Goal: Task Accomplishment & Management: Complete application form

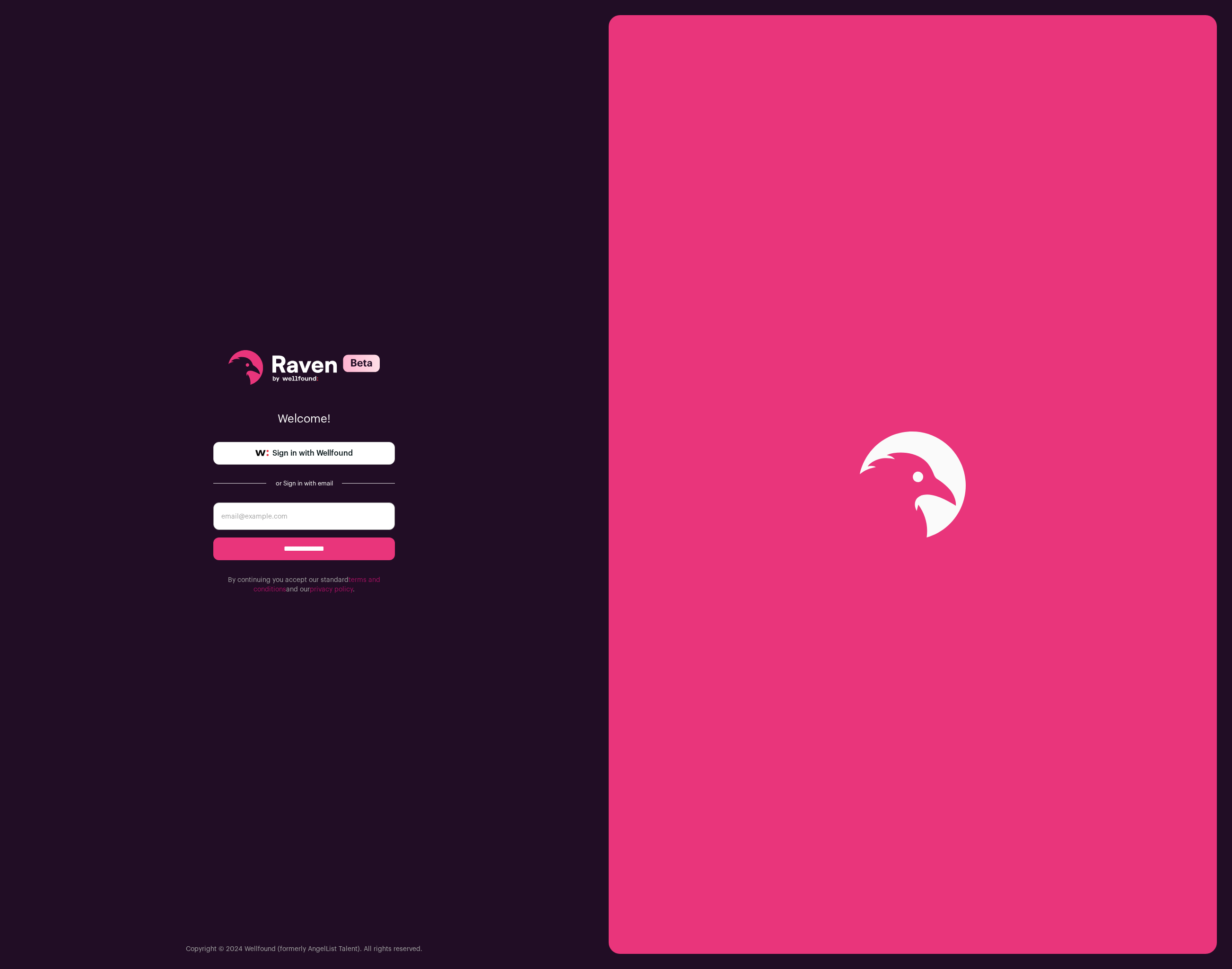
click at [349, 465] on div "**********" at bounding box center [304, 472] width 181 height 944
click at [305, 453] on span "Sign in with Wellfound" at bounding box center [313, 453] width 80 height 11
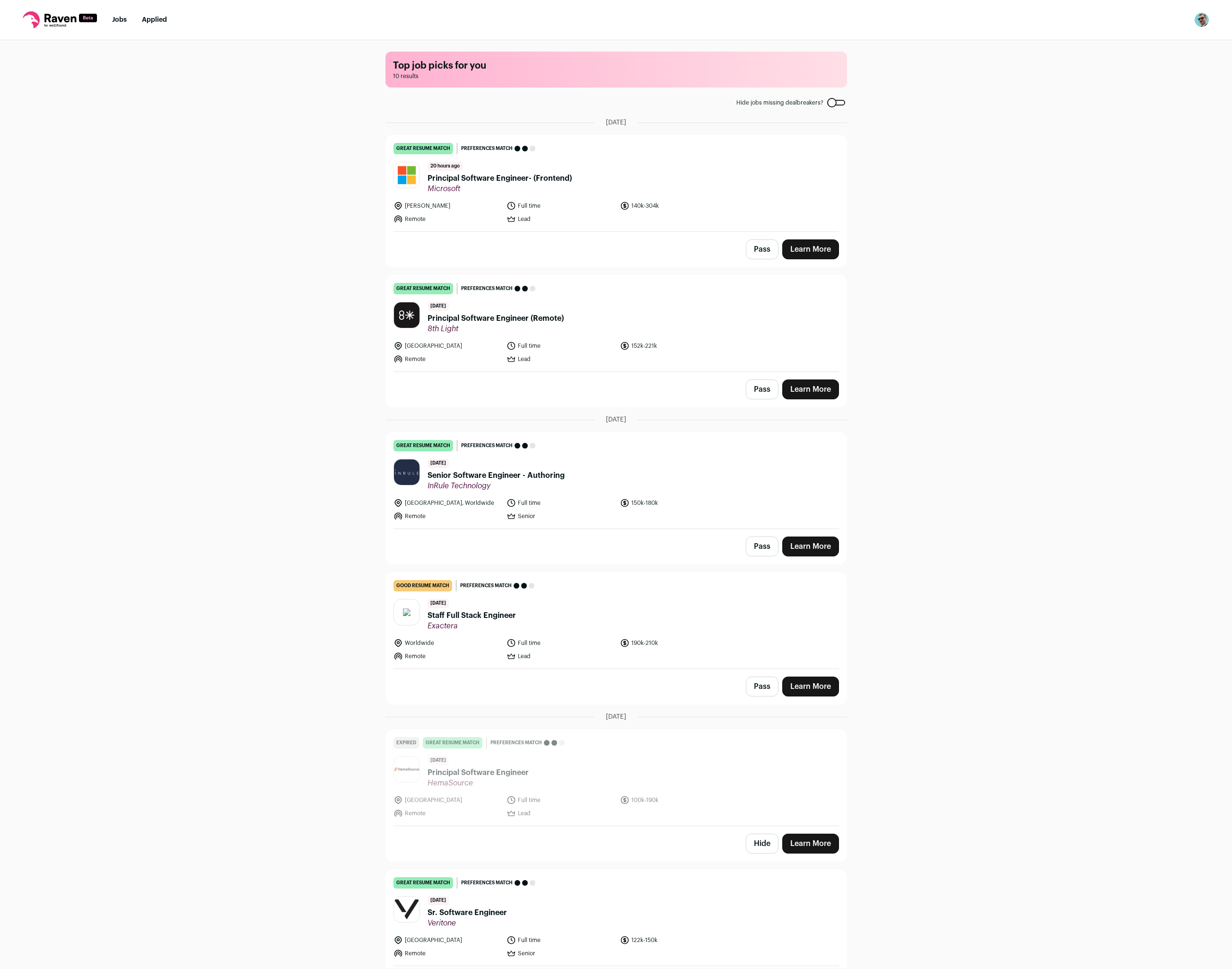
click at [817, 252] on link "Learn More" at bounding box center [810, 249] width 56 height 20
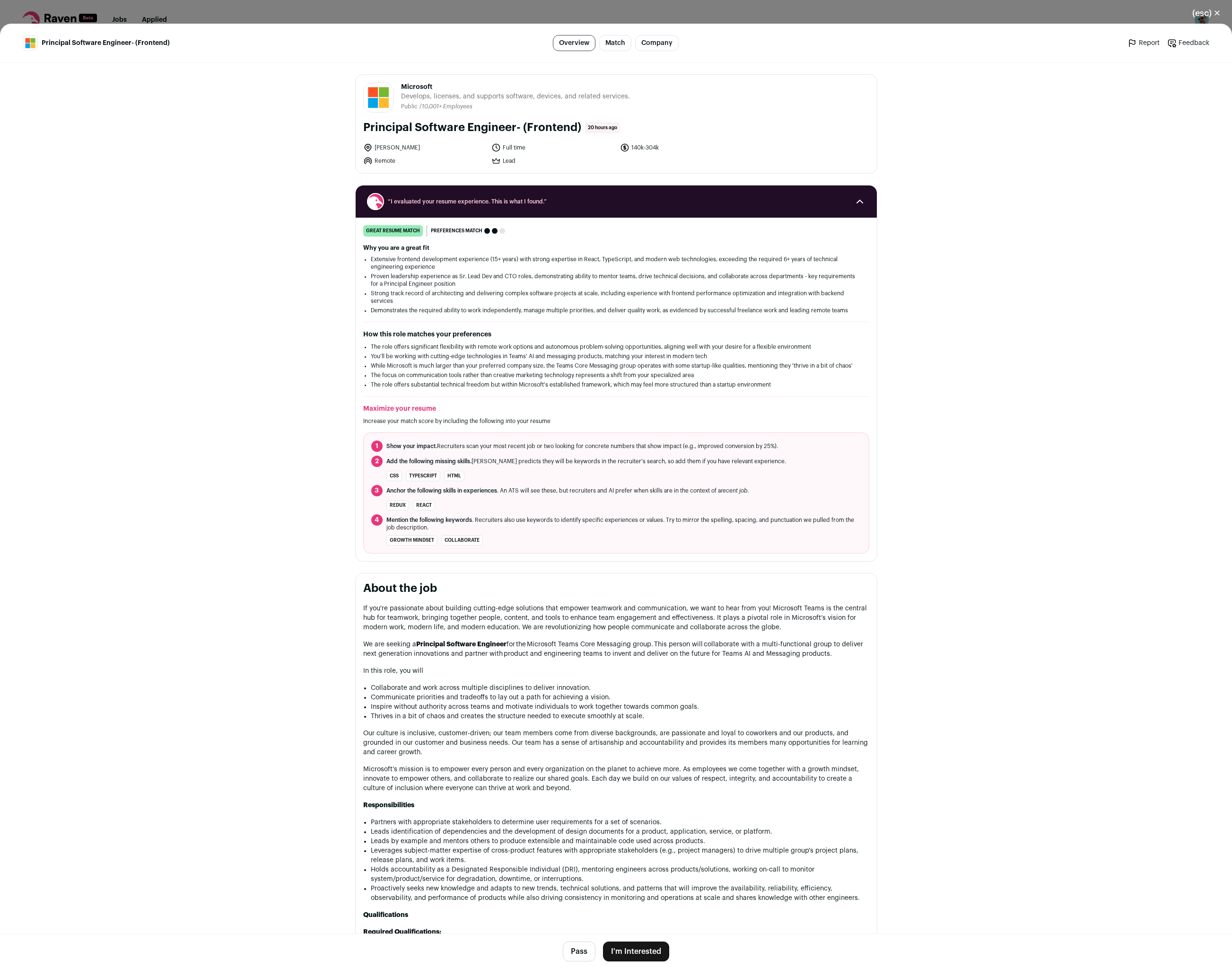
click at [417, 474] on li "TypeScript" at bounding box center [423, 476] width 35 height 11
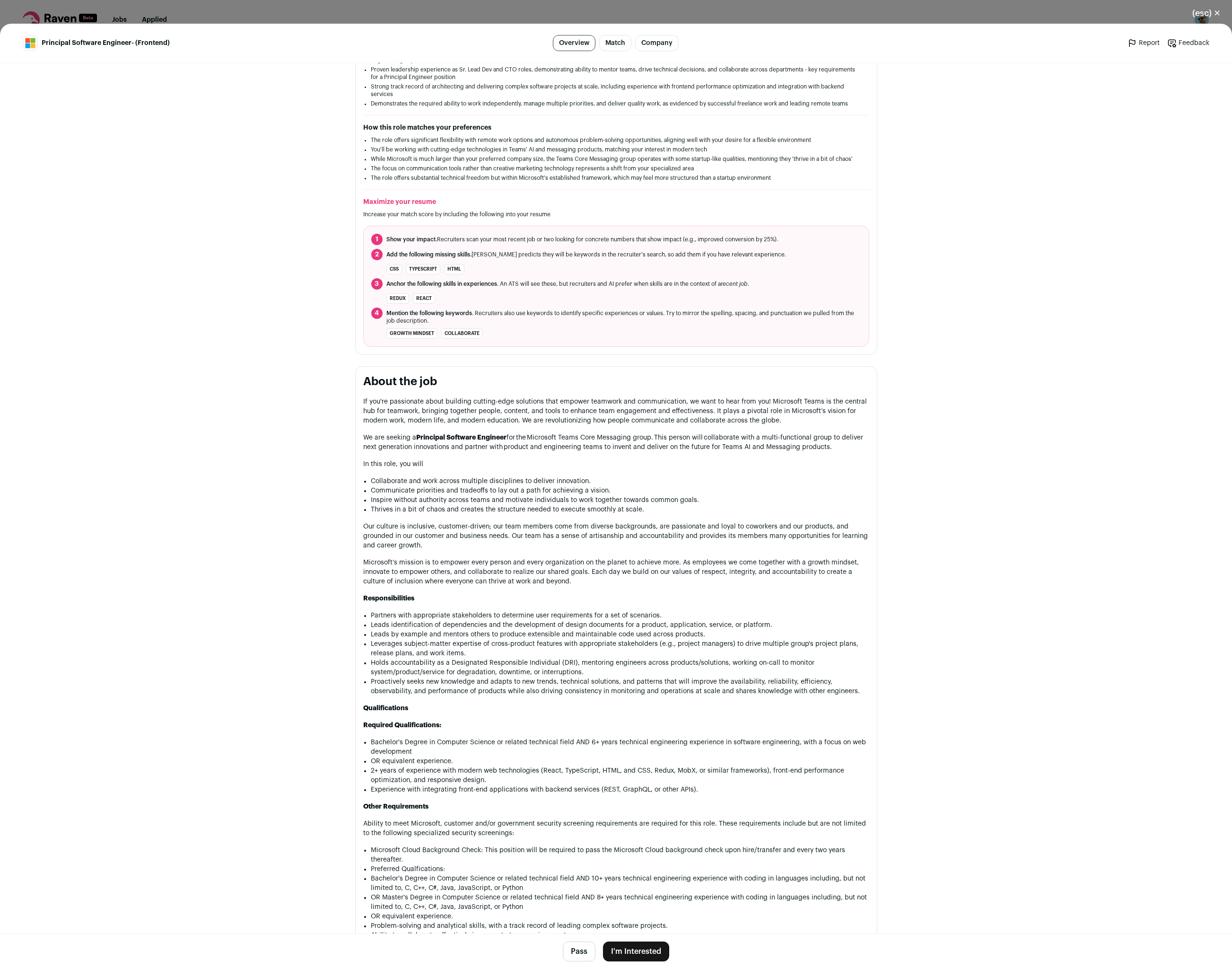
scroll to position [624, 0]
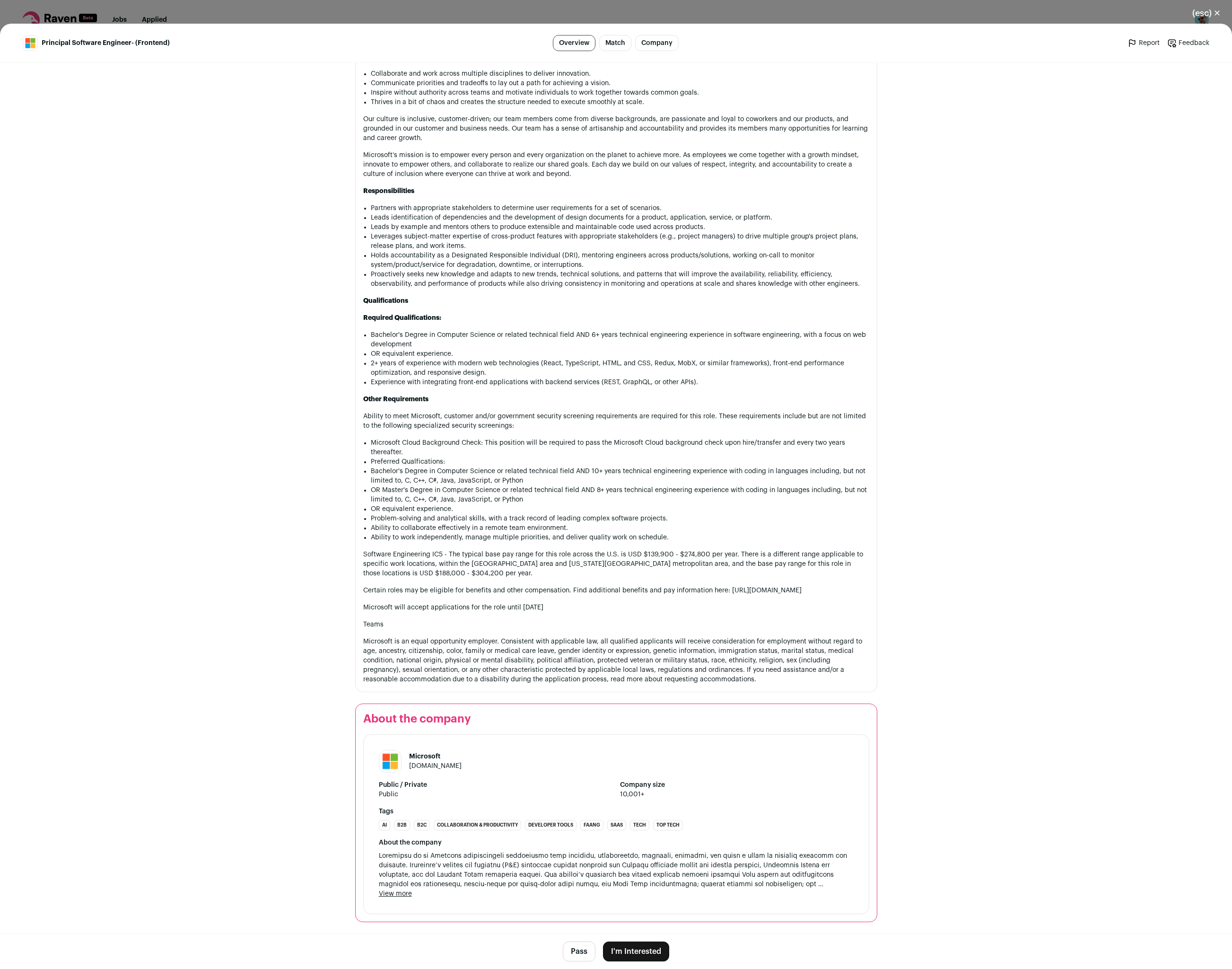
click at [636, 950] on button "I'm Interested" at bounding box center [636, 951] width 66 height 20
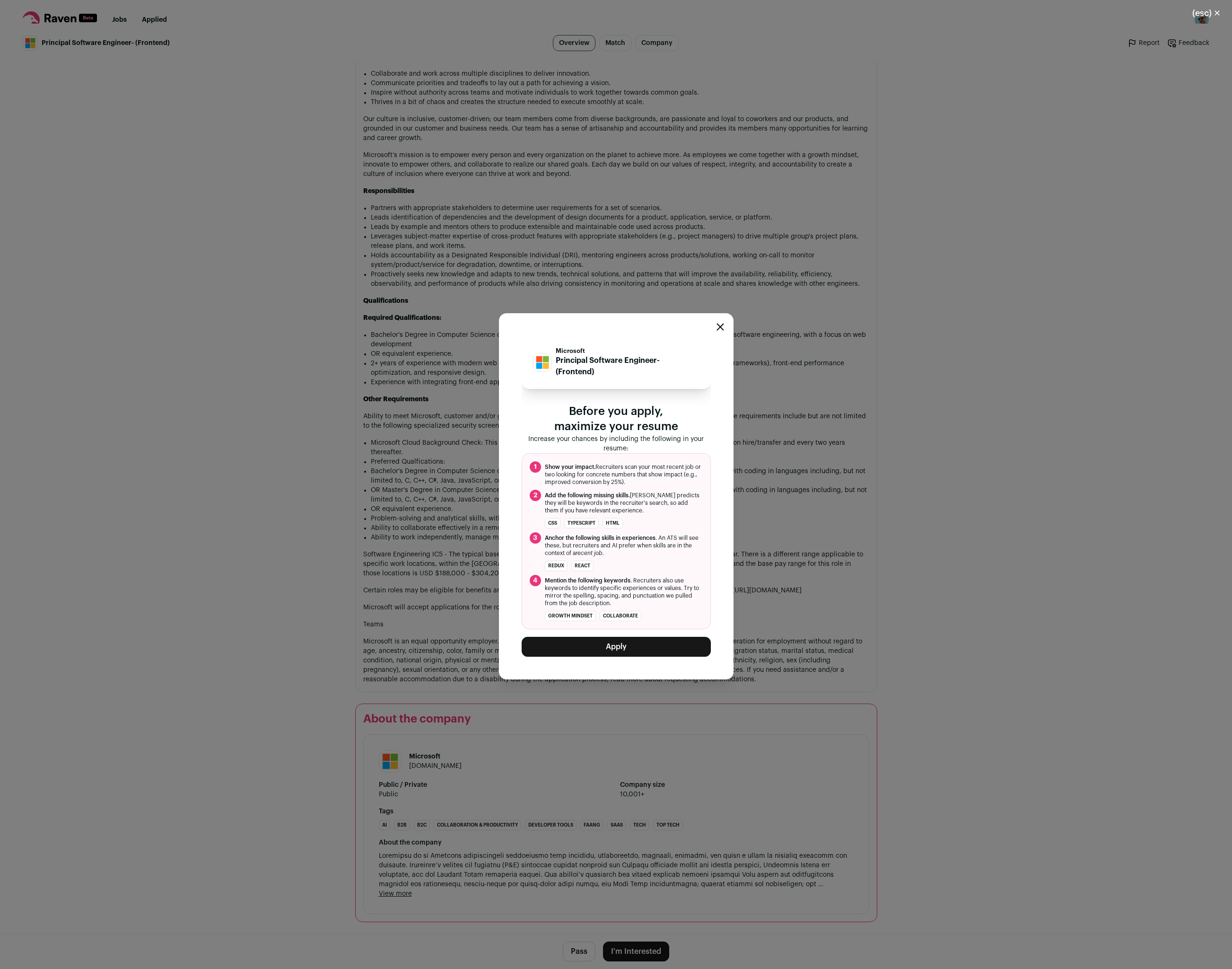
click at [607, 606] on span "Mention the following keywords . Recruiters also use keywords to identify speci…" at bounding box center [623, 592] width 158 height 30
click at [629, 646] on button "Apply" at bounding box center [616, 646] width 189 height 20
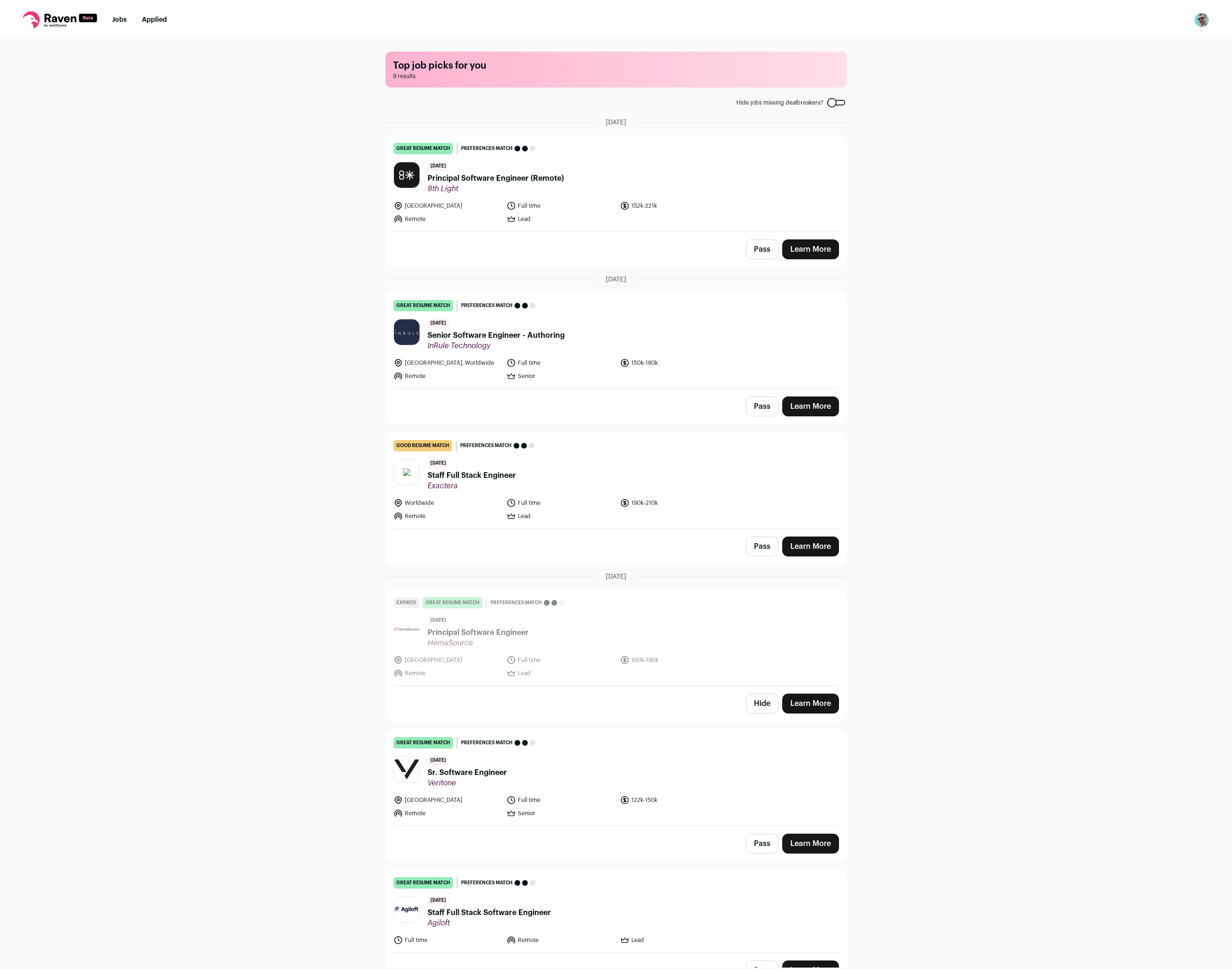
scroll to position [207, 0]
